Goal: Find specific page/section: Find specific page/section

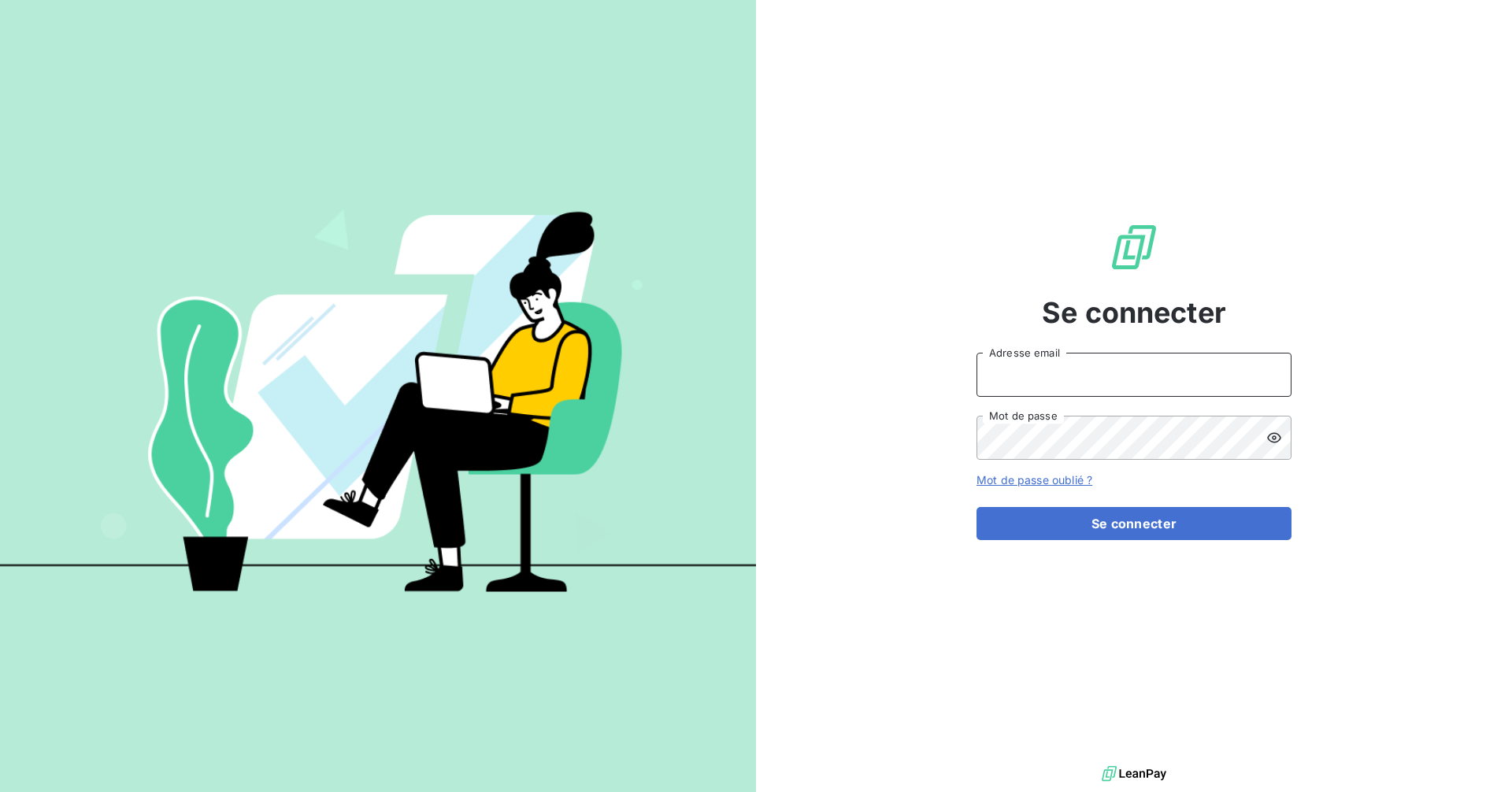
click at [1056, 371] on input "Adresse email" at bounding box center [1134, 375] width 315 height 44
type input "[EMAIL_ADDRESS][DOMAIN_NAME]"
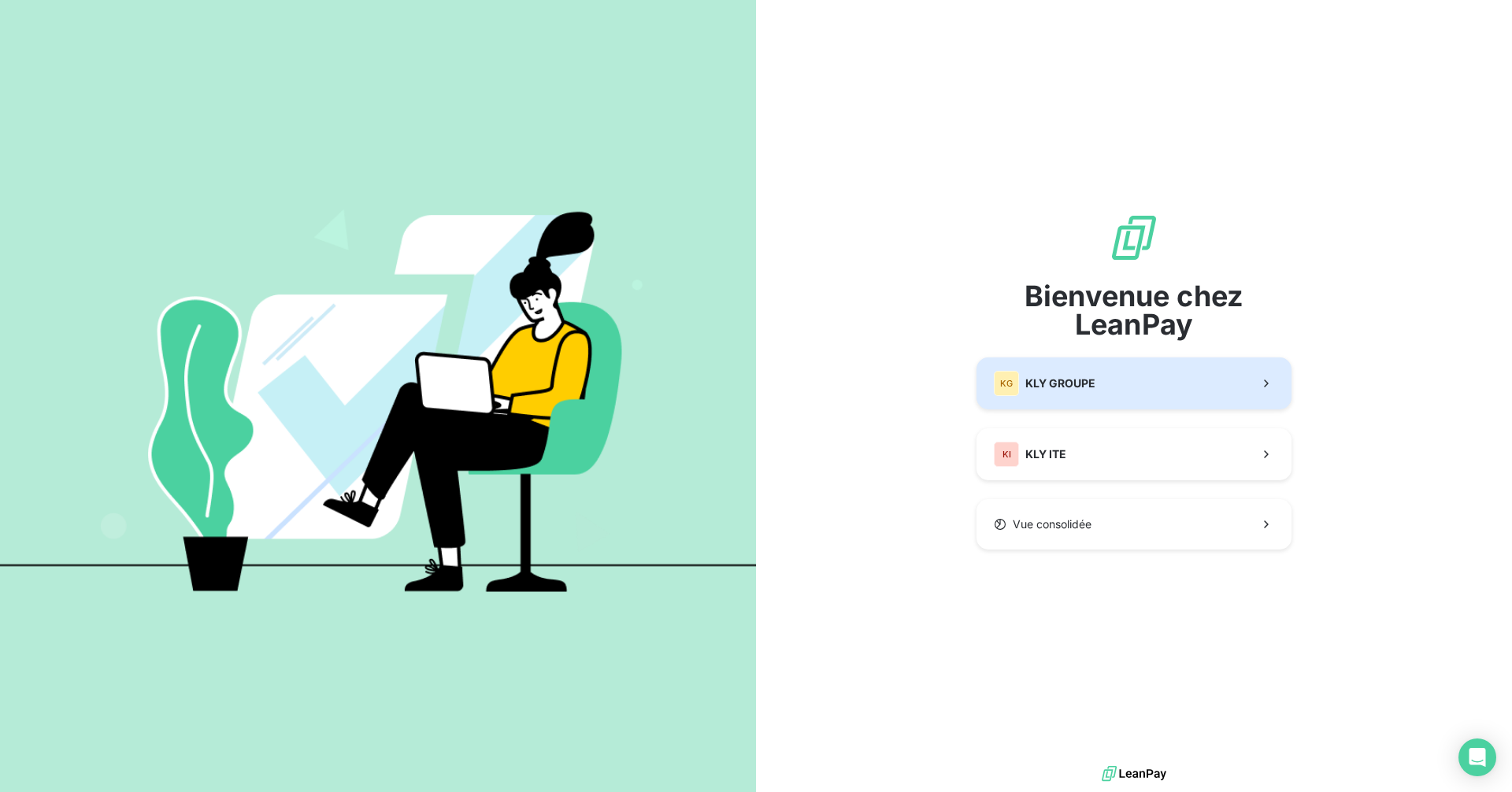
click at [1030, 385] on span "KLY GROUPE" at bounding box center [1060, 383] width 70 height 16
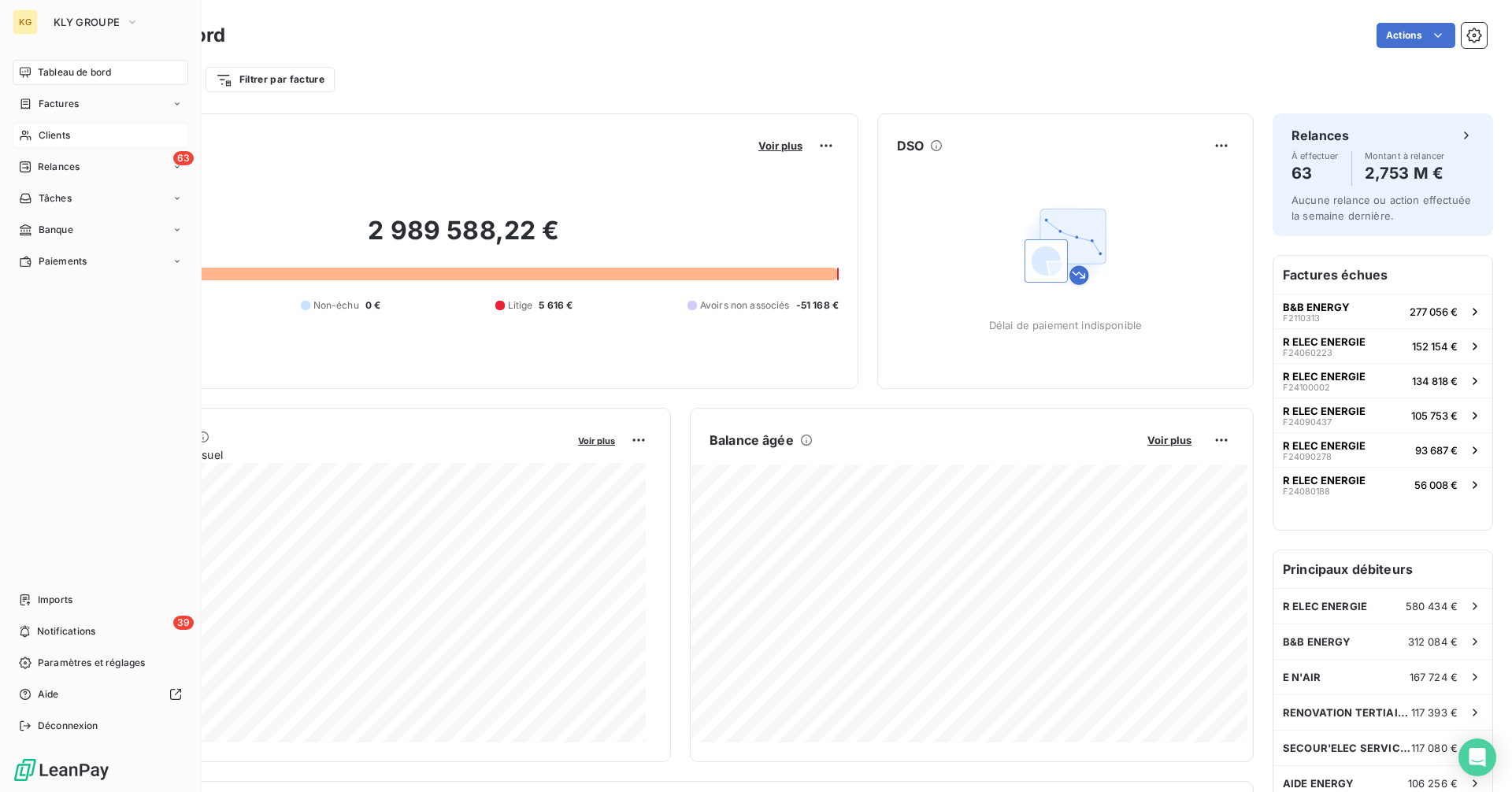
click at [59, 133] on span "Clients" at bounding box center [54, 136] width 32 height 14
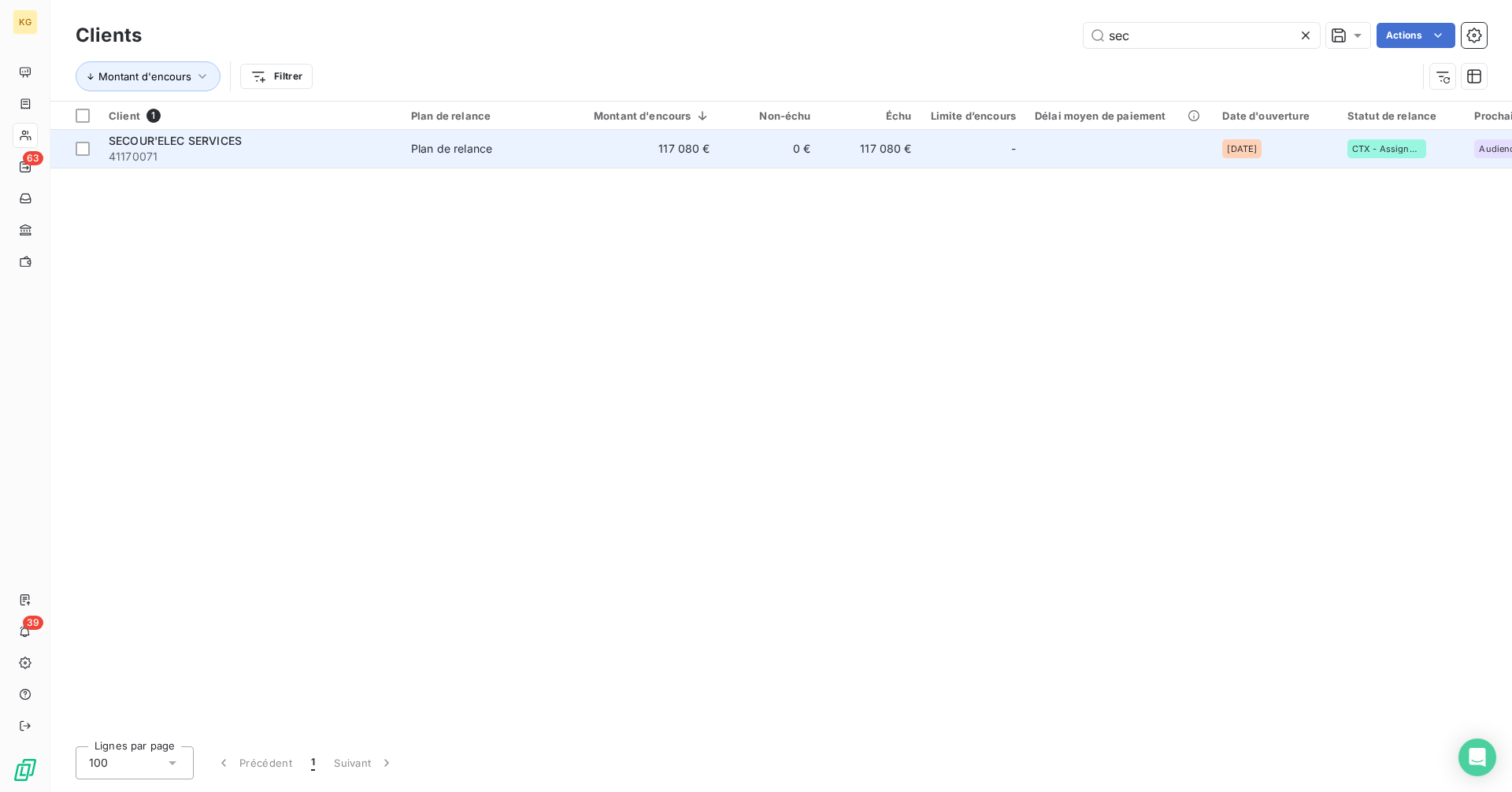
type input "sec"
click at [767, 153] on td "0 €" at bounding box center [769, 148] width 101 height 38
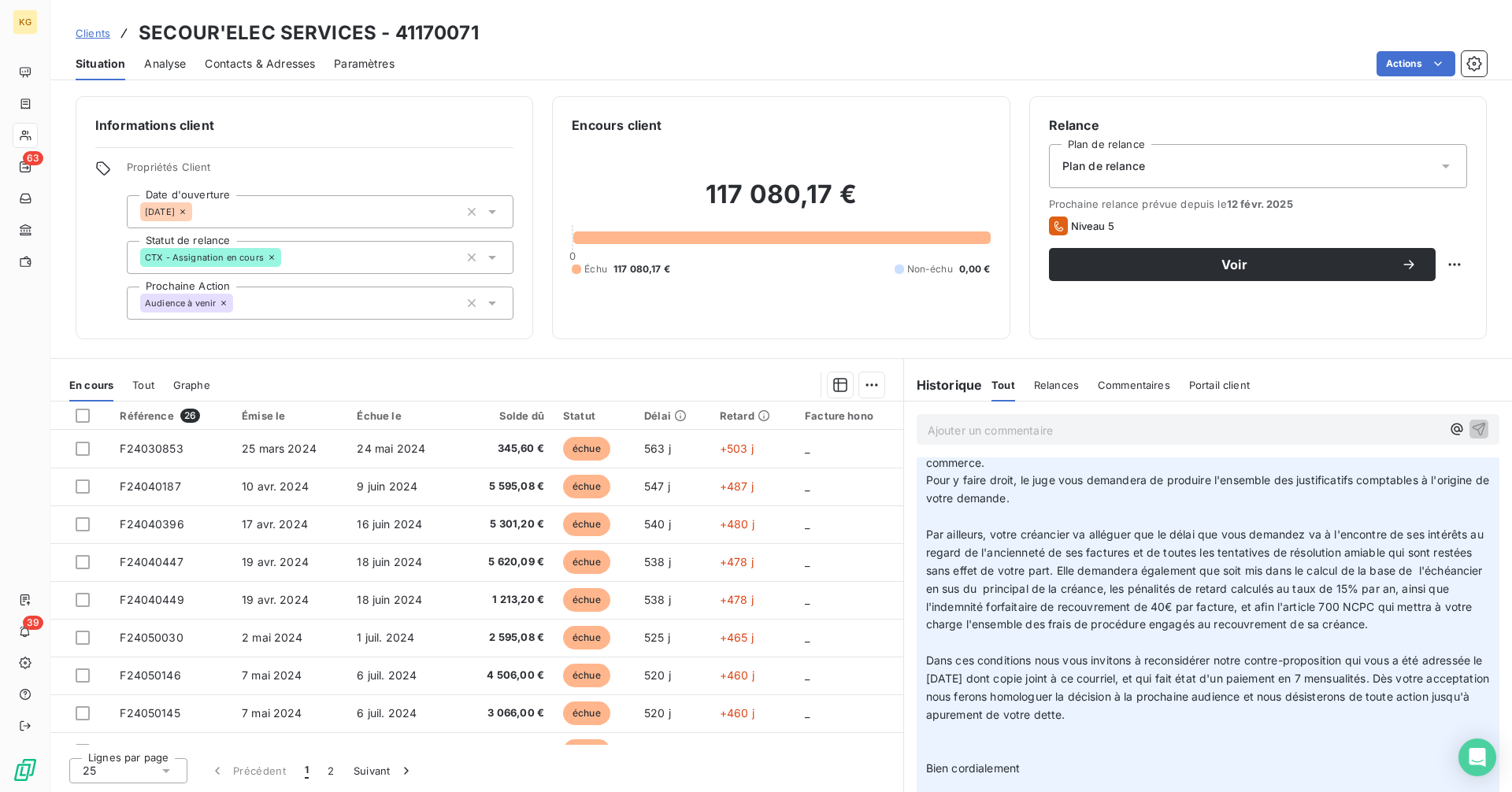
scroll to position [6615, 0]
